Goal: Find specific page/section: Find specific page/section

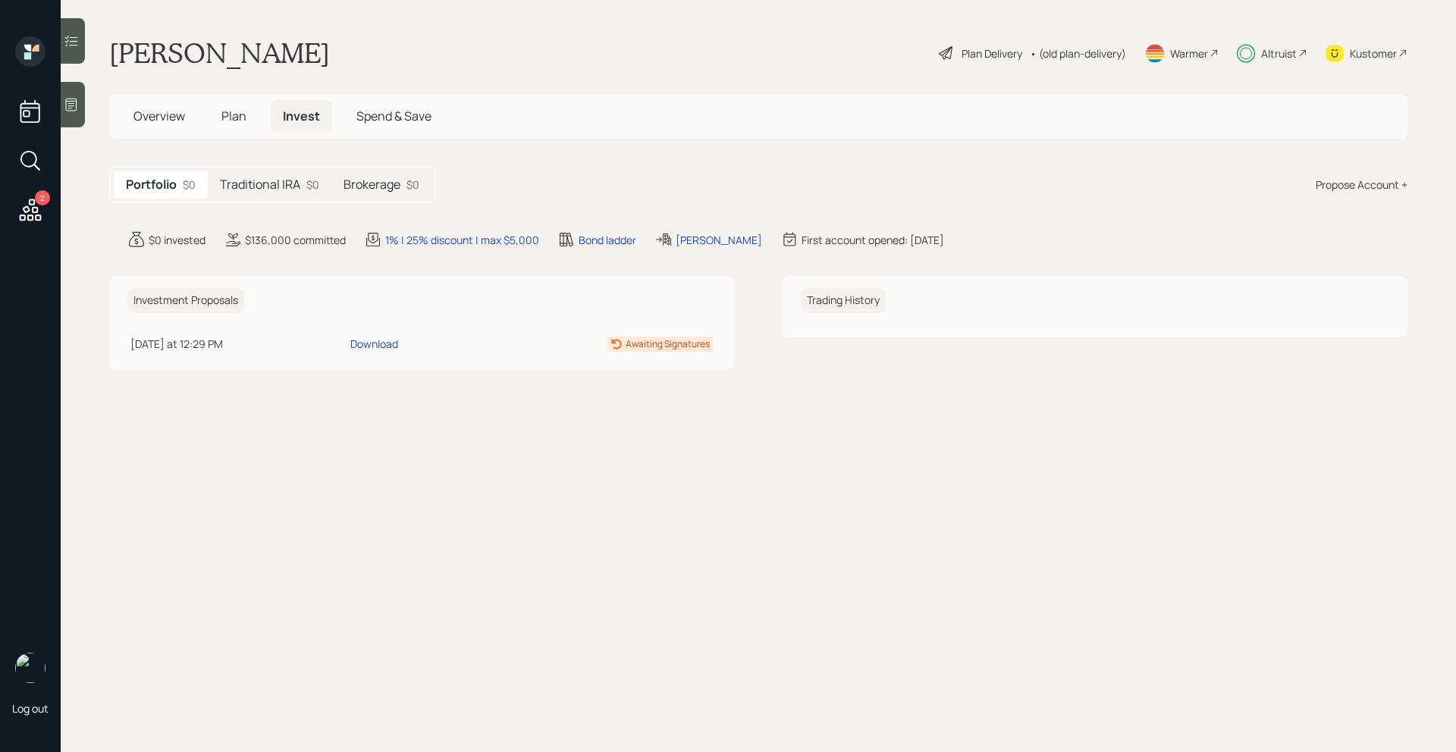
click at [272, 177] on h5 "Traditional IRA" at bounding box center [260, 184] width 80 height 14
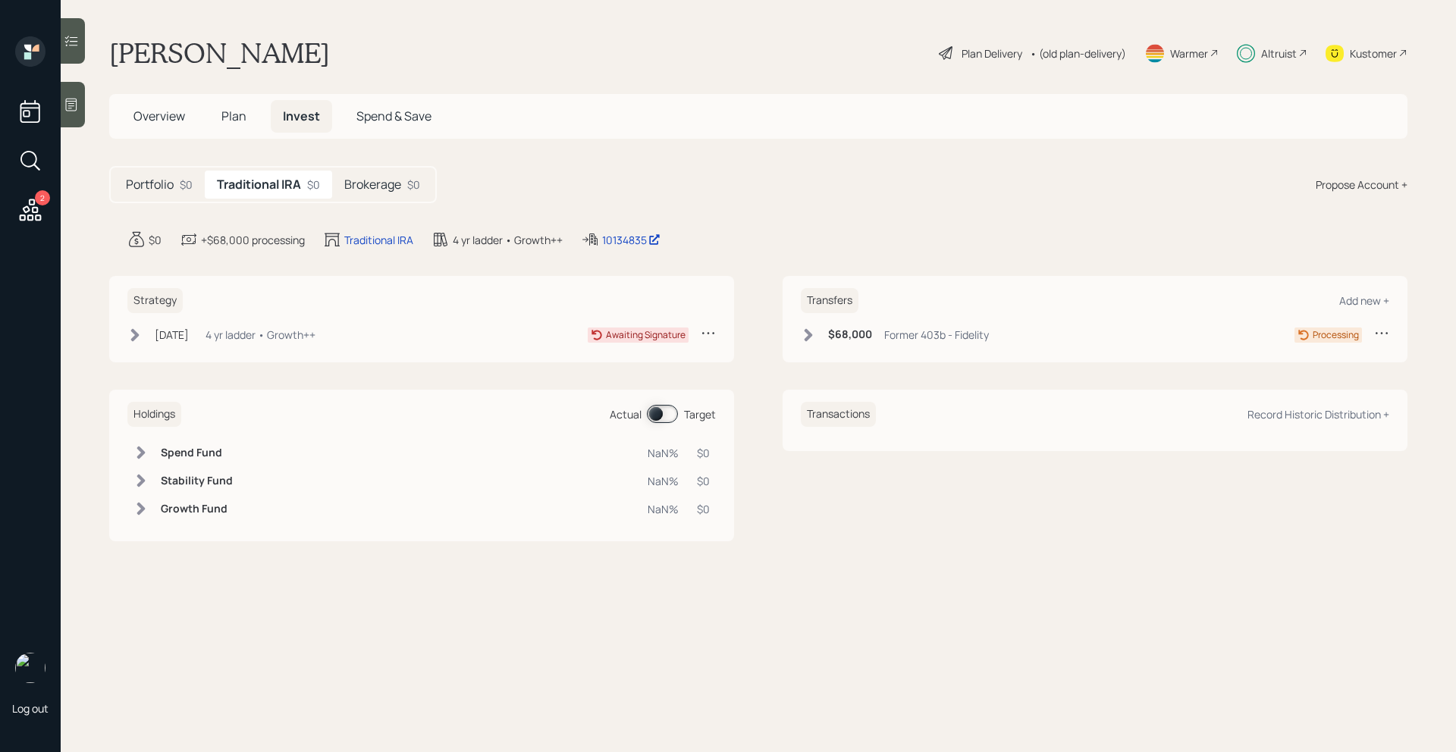
click at [364, 184] on h5 "Brokerage" at bounding box center [372, 184] width 57 height 14
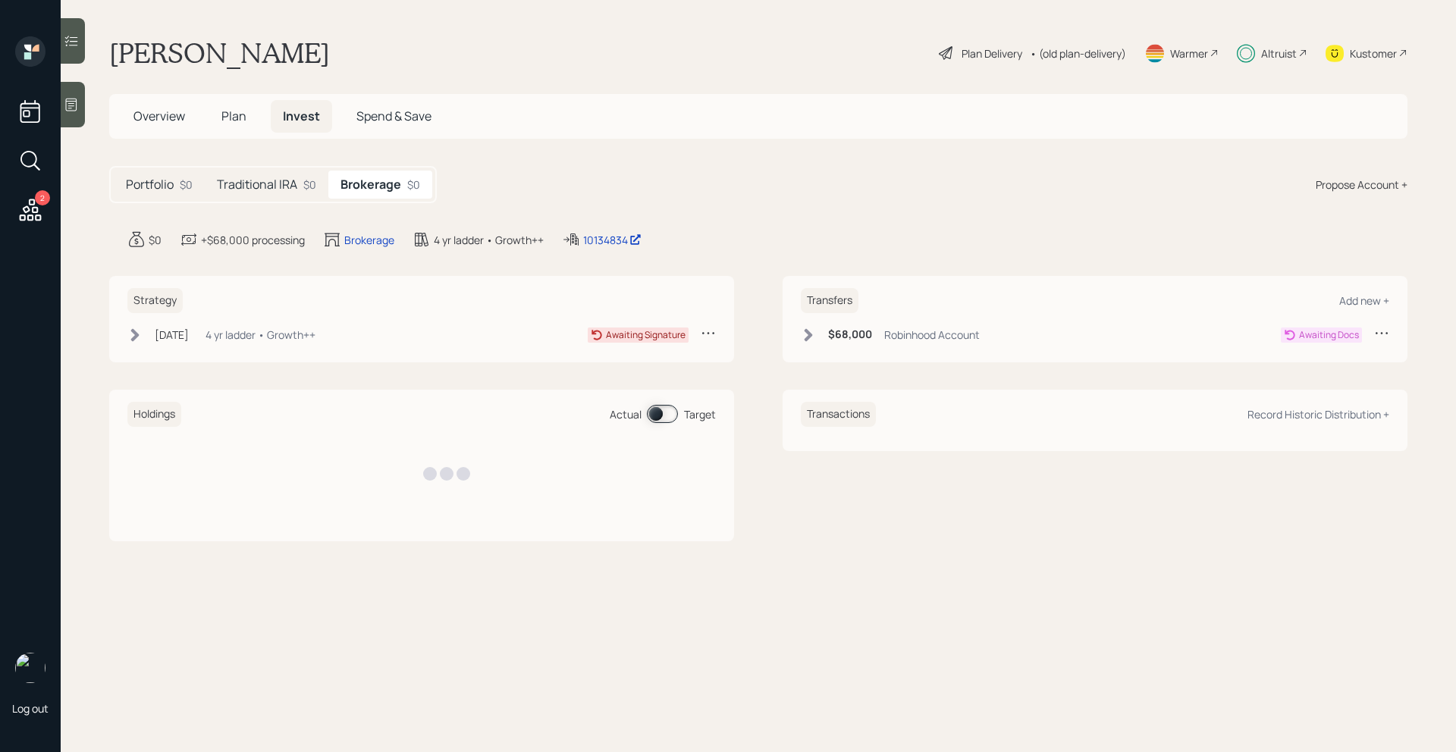
click at [281, 187] on h5 "Traditional IRA" at bounding box center [257, 184] width 80 height 14
